Goal: Task Accomplishment & Management: Manage account settings

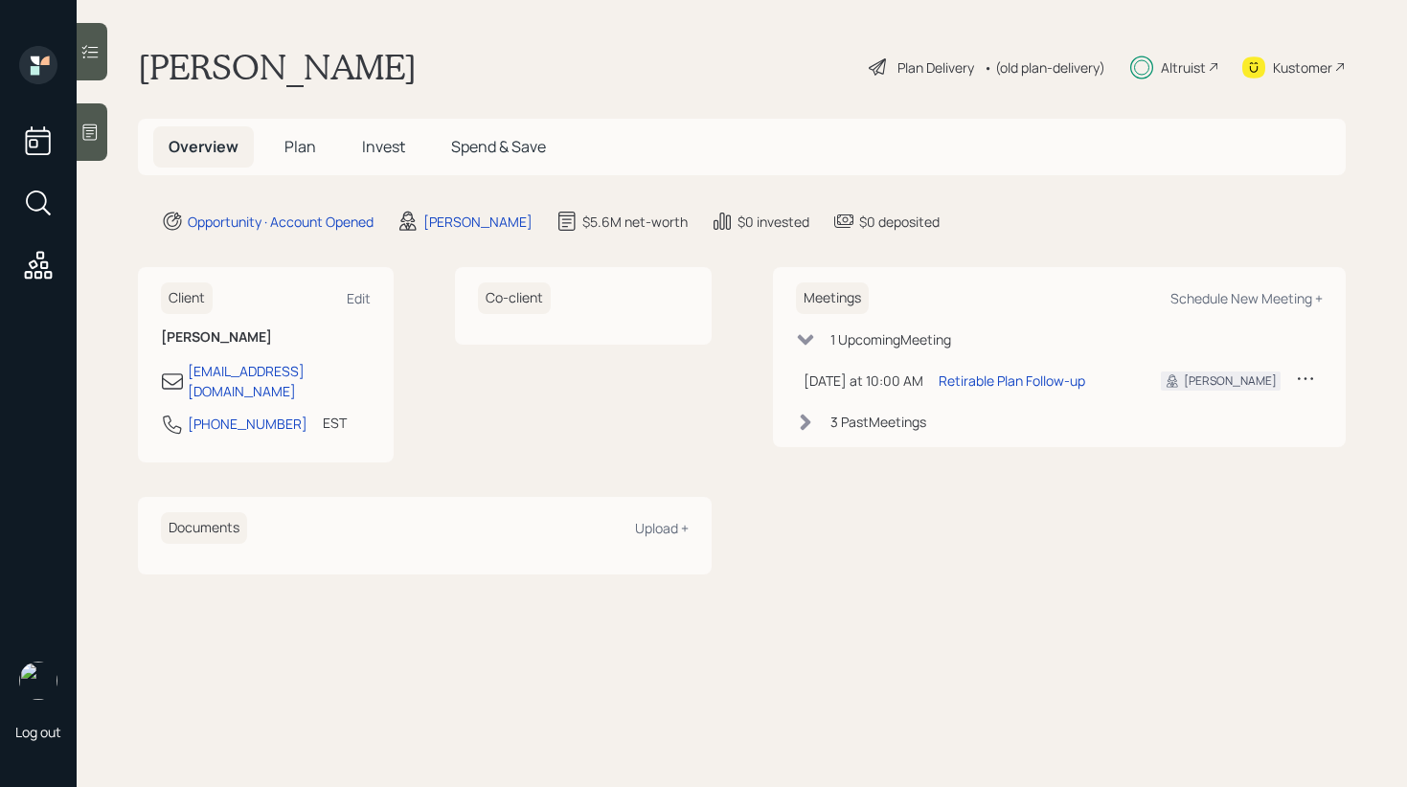
click at [385, 147] on span "Invest" at bounding box center [383, 146] width 43 height 21
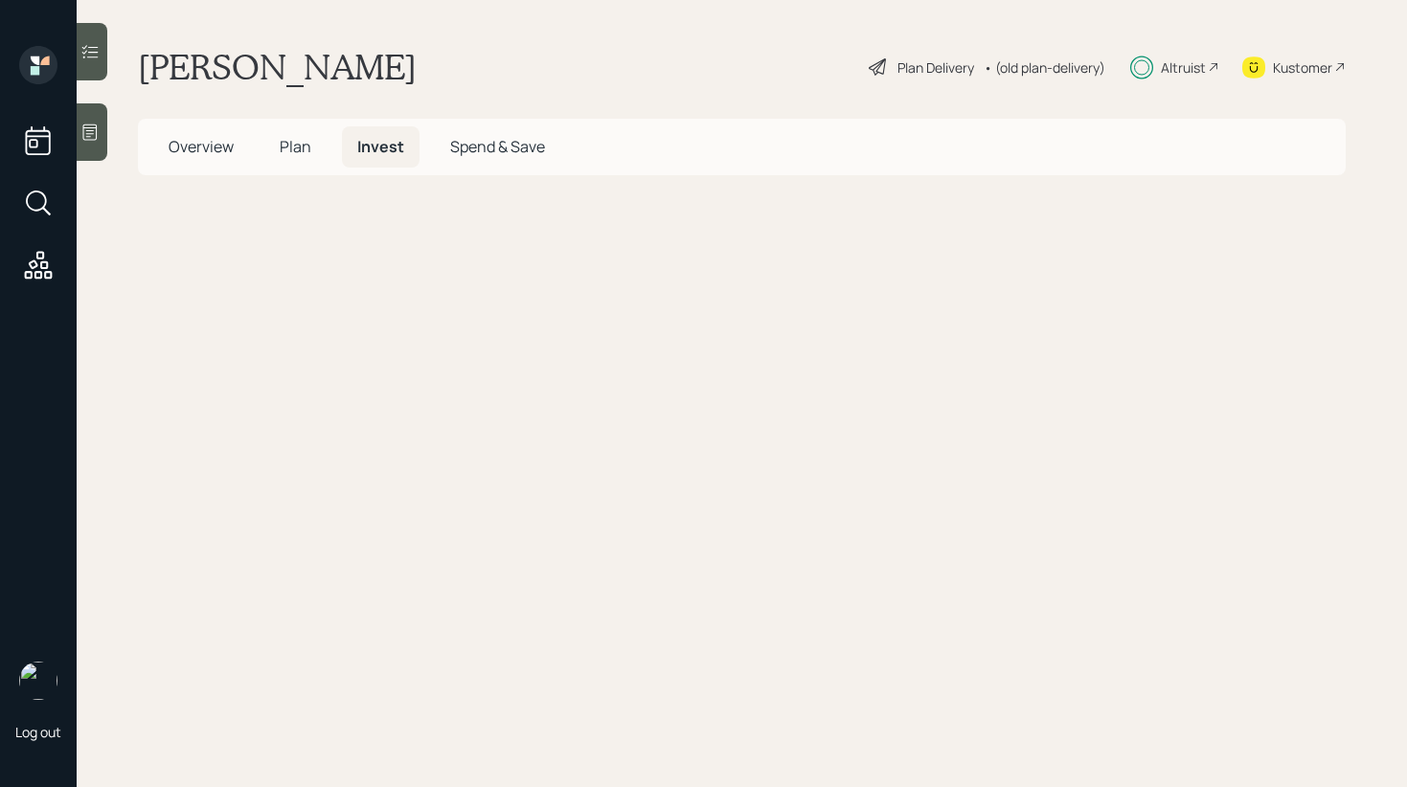
click at [376, 147] on span "Invest" at bounding box center [380, 146] width 47 height 21
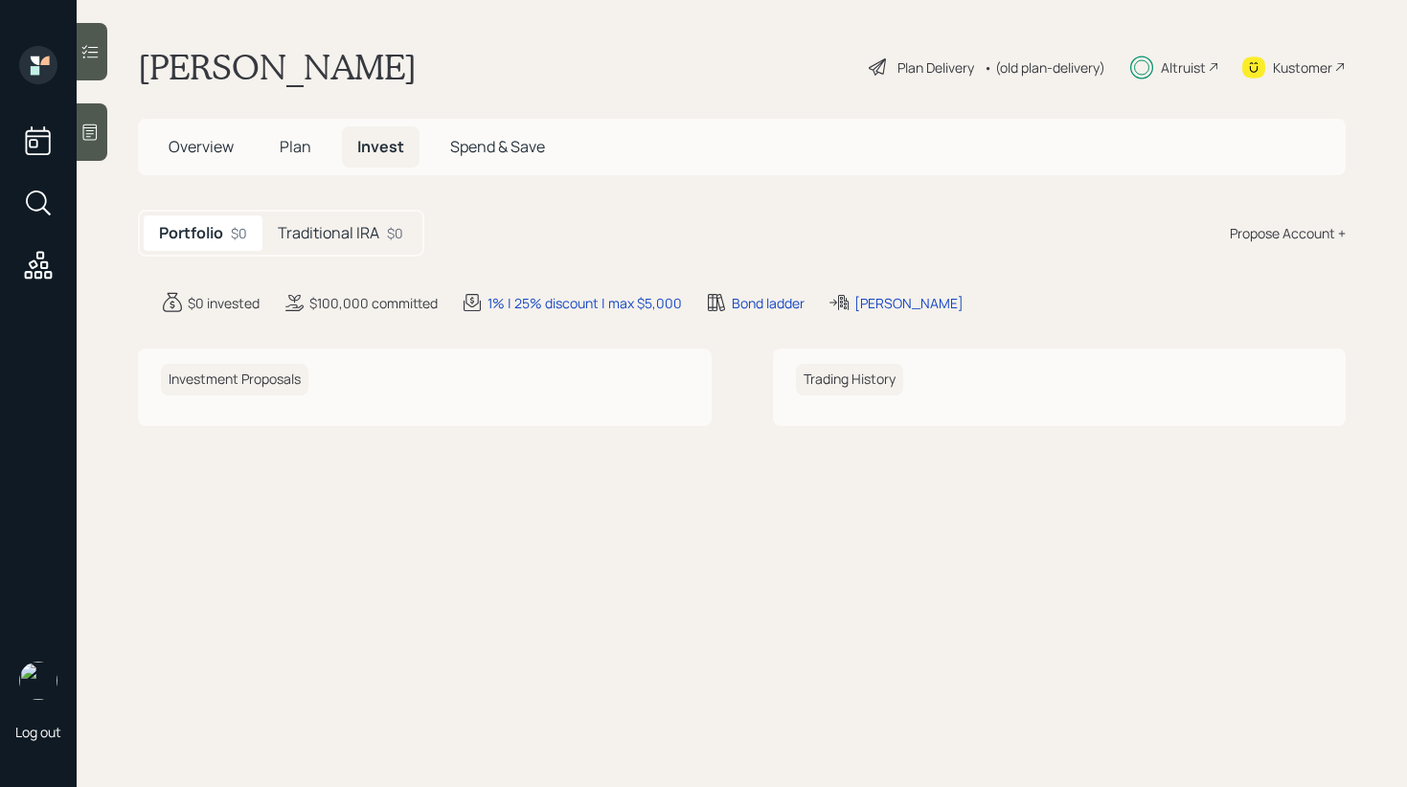
click at [351, 226] on h5 "Traditional IRA" at bounding box center [329, 233] width 102 height 18
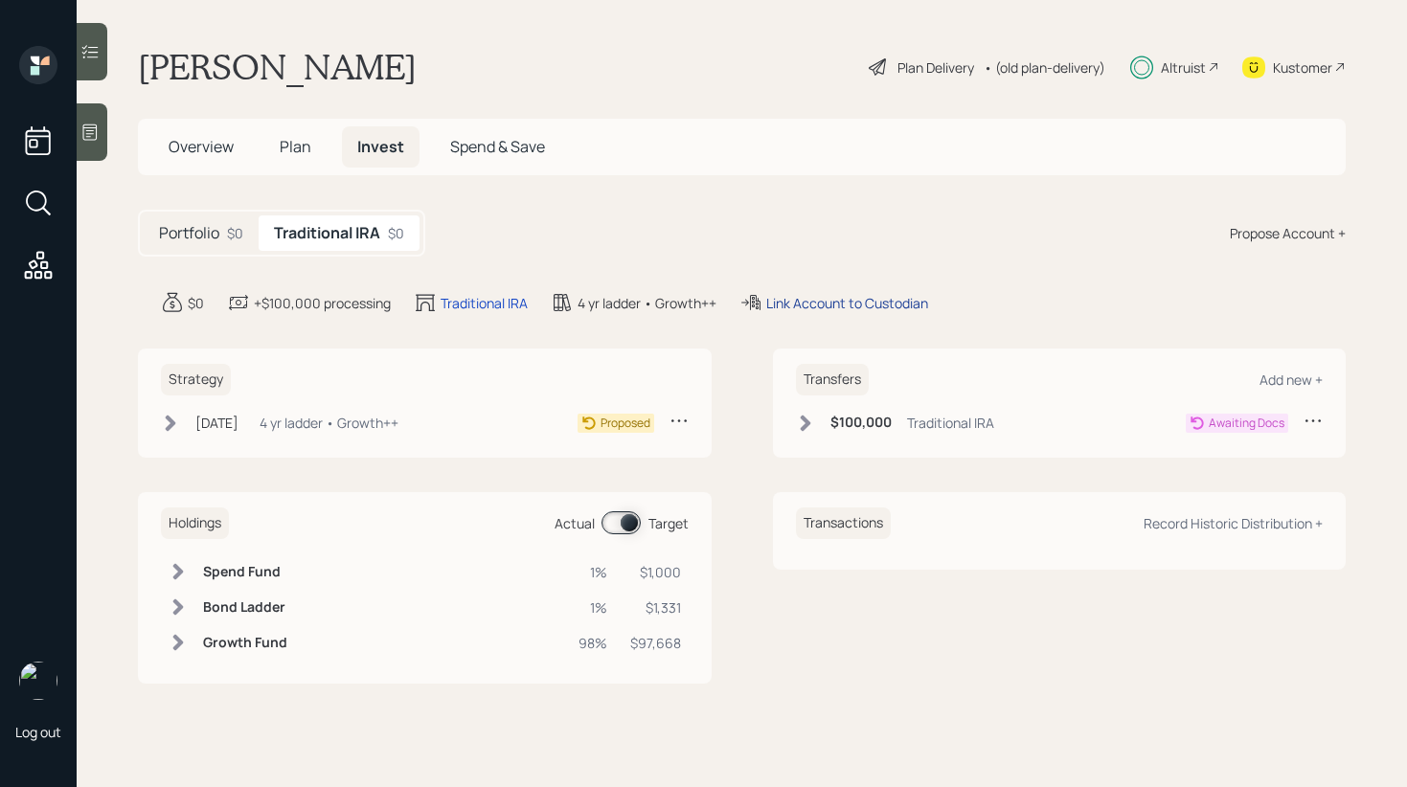
click at [835, 306] on div "Link Account to Custodian" at bounding box center [847, 303] width 162 height 20
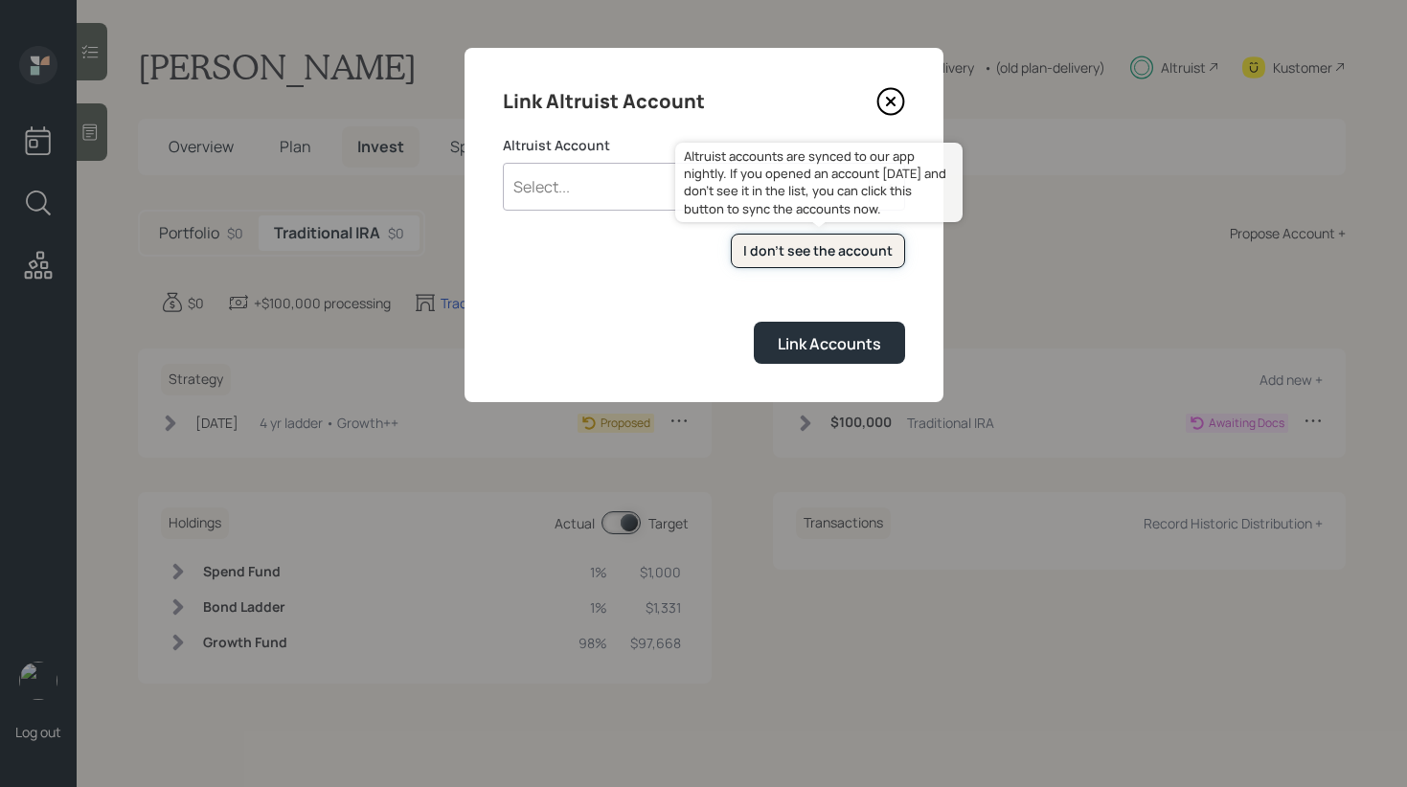
click at [829, 255] on div "I don't see the account" at bounding box center [817, 250] width 149 height 19
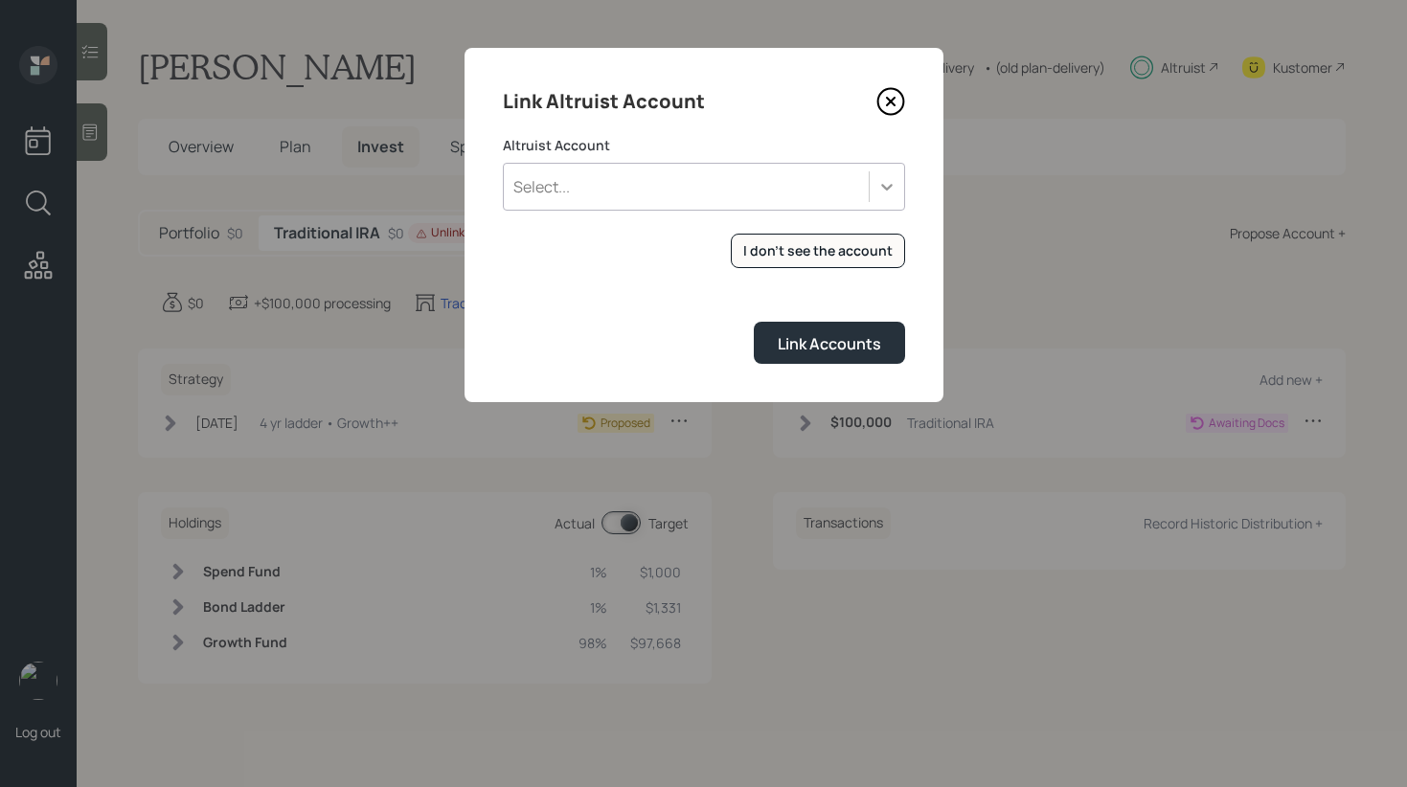
click at [883, 191] on icon at bounding box center [886, 186] width 19 height 19
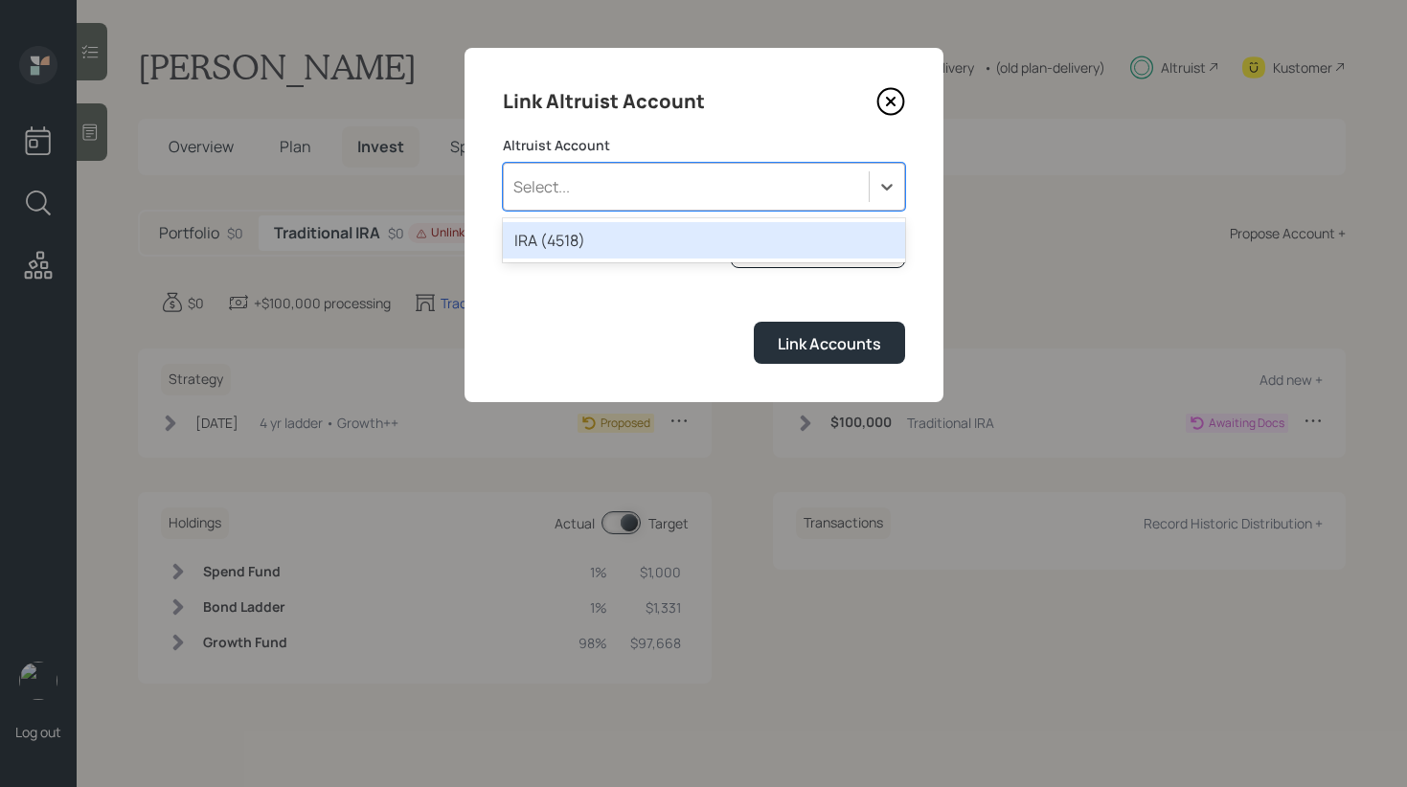
click at [699, 239] on div "IRA (4518)" at bounding box center [704, 240] width 402 height 36
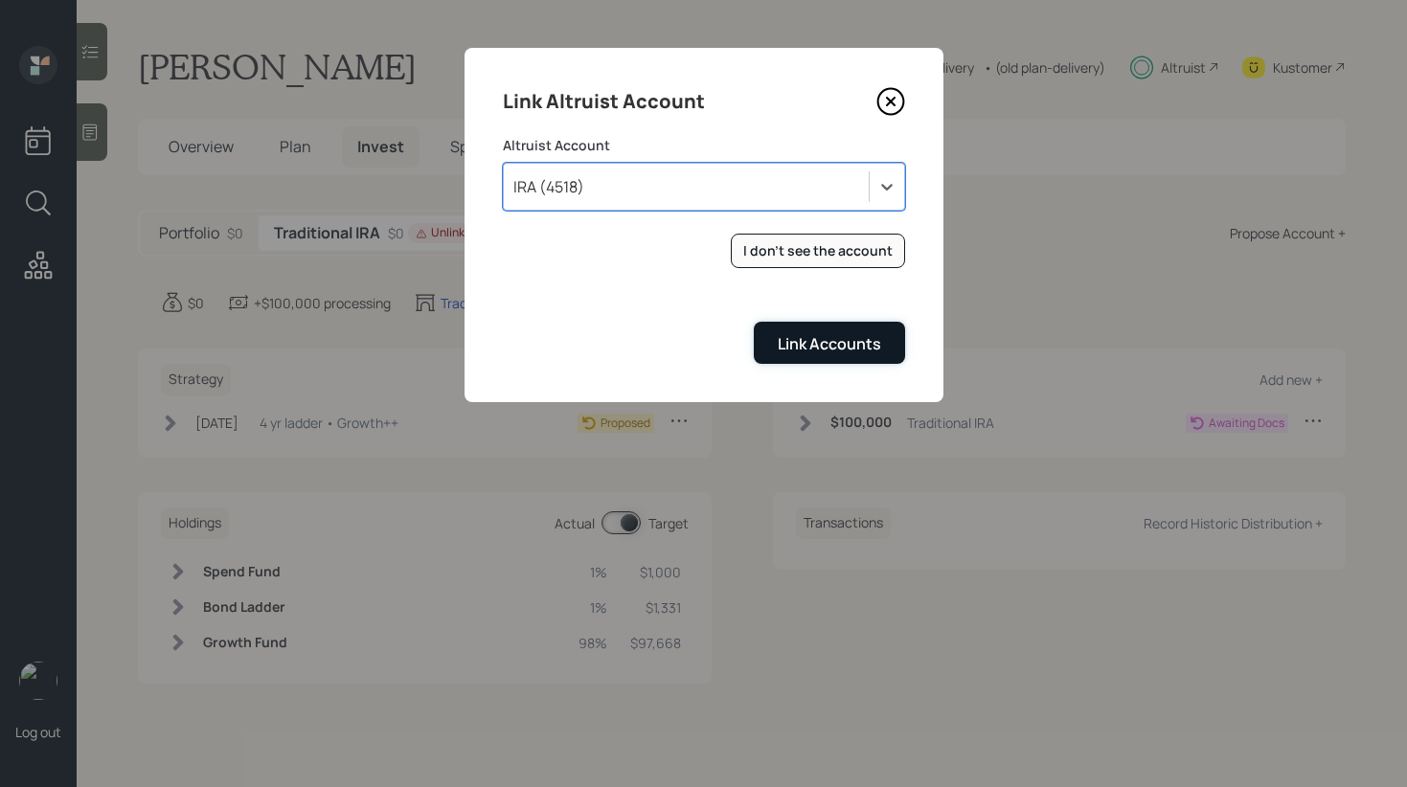
click at [801, 356] on button "Link Accounts" at bounding box center [829, 342] width 151 height 41
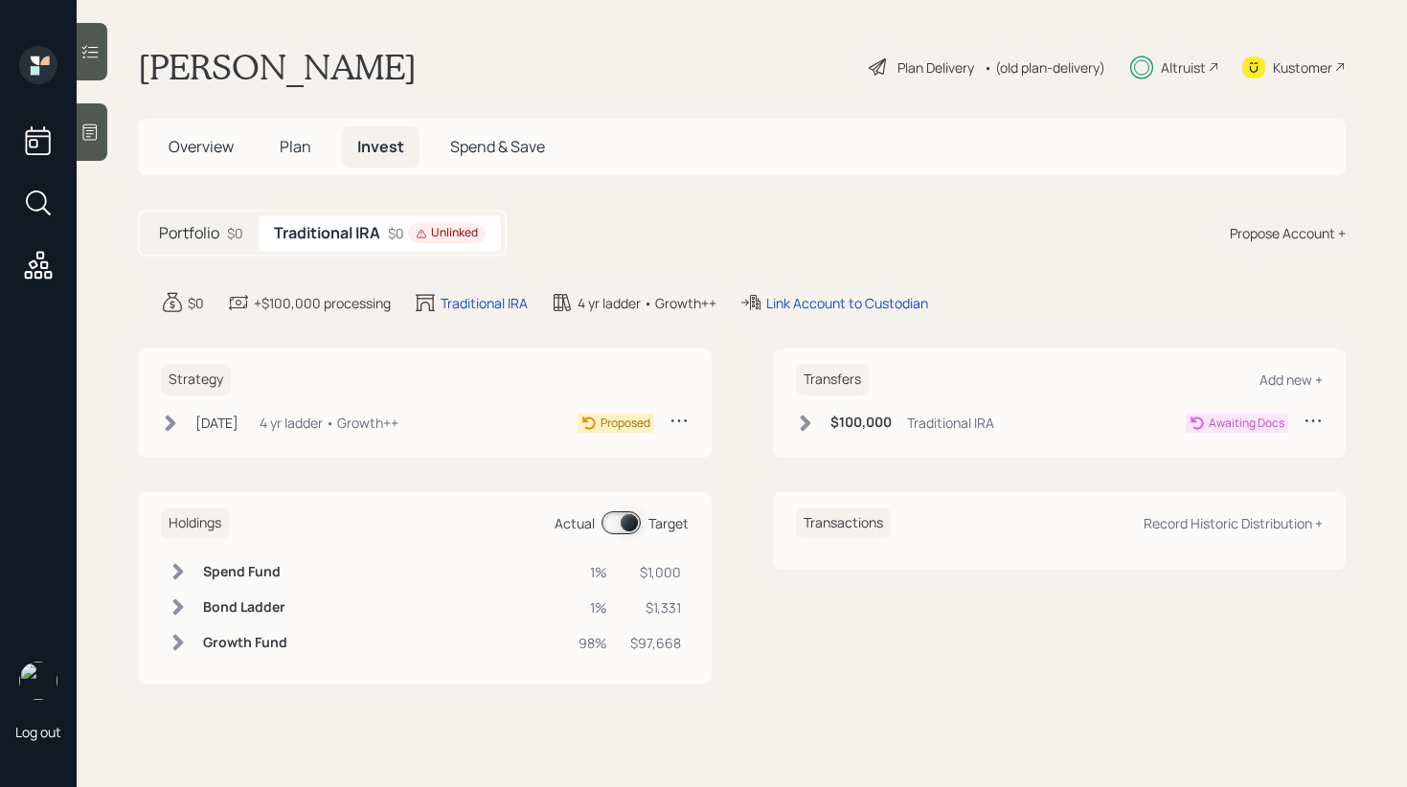
click at [802, 426] on icon at bounding box center [805, 423] width 11 height 16
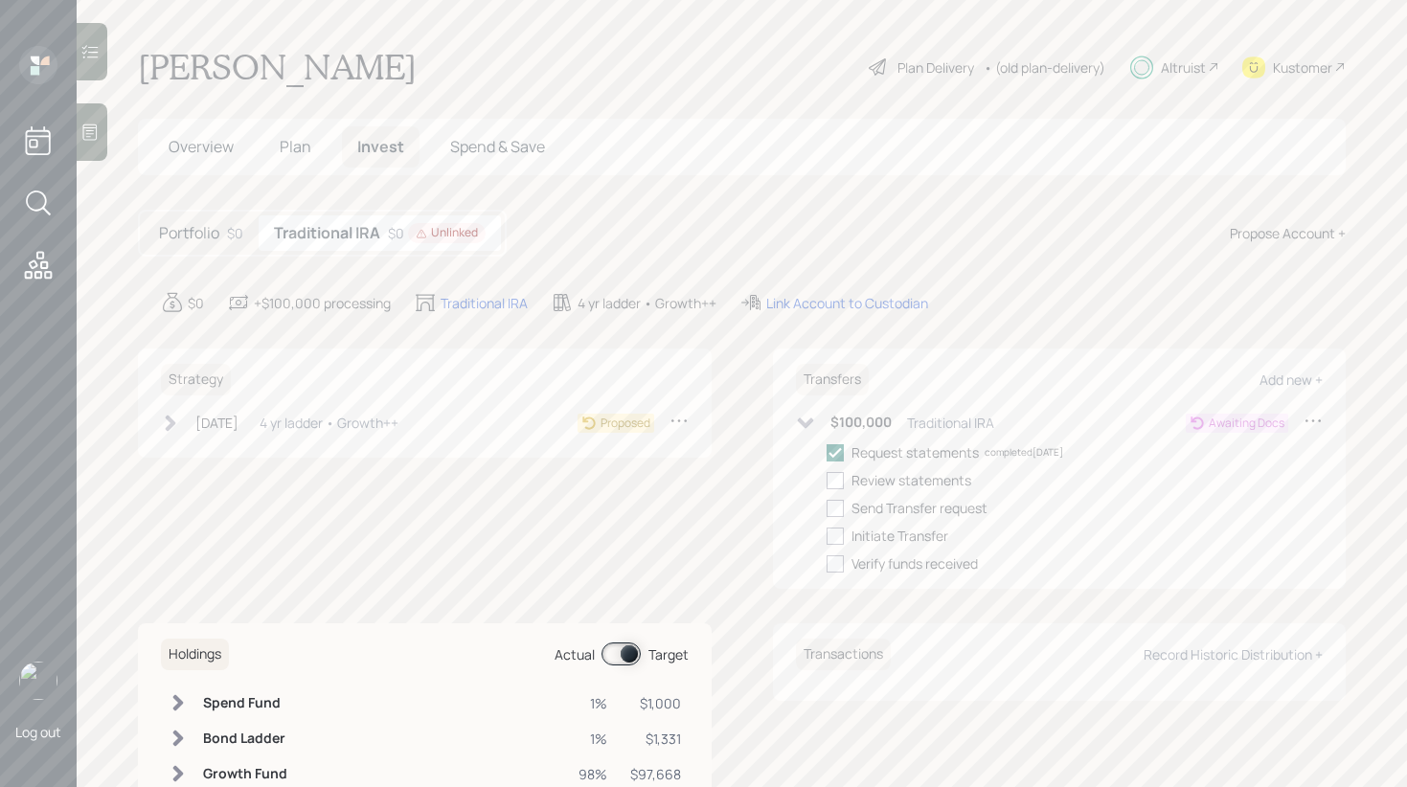
click at [169, 432] on div "Jul 18, 2025 Friday, July 18, 2025 3:15 PM EDT 4 yr ladder • Growth++" at bounding box center [280, 423] width 238 height 24
